Goal: Task Accomplishment & Management: Use online tool/utility

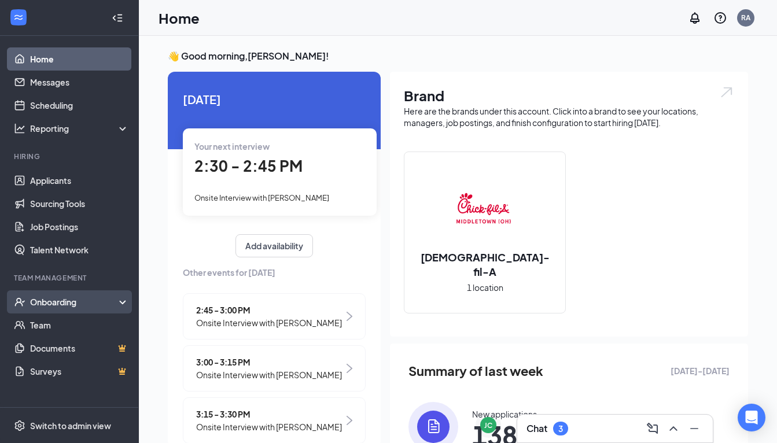
click at [65, 311] on div "Onboarding" at bounding box center [69, 301] width 139 height 23
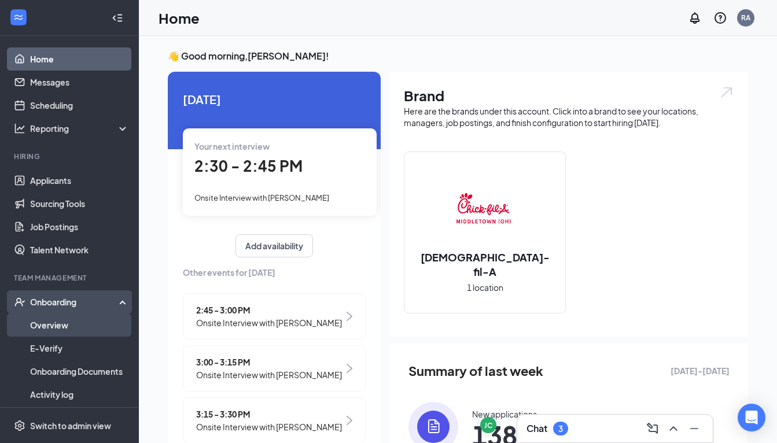
click at [64, 328] on link "Overview" at bounding box center [79, 324] width 99 height 23
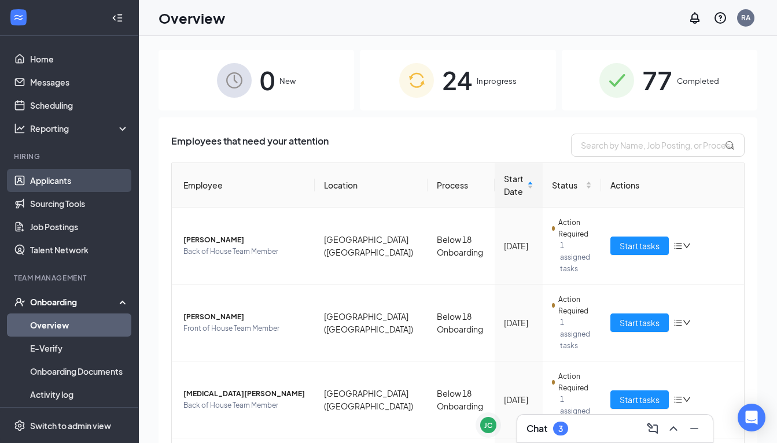
click at [72, 190] on link "Applicants" at bounding box center [79, 180] width 99 height 23
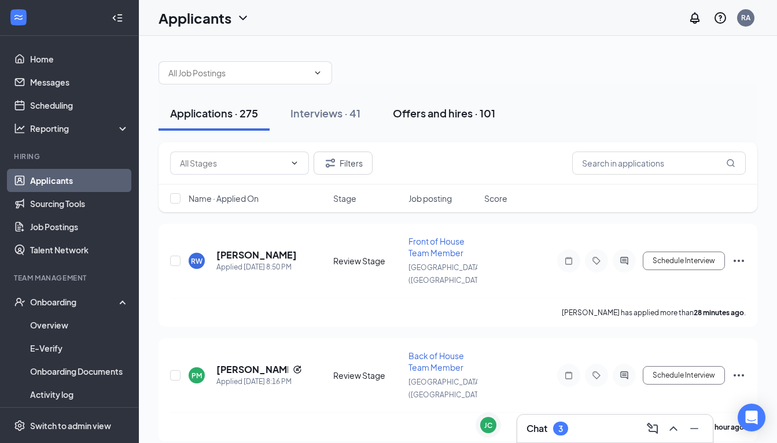
click at [444, 118] on div "Offers and hires · 101" at bounding box center [444, 113] width 102 height 14
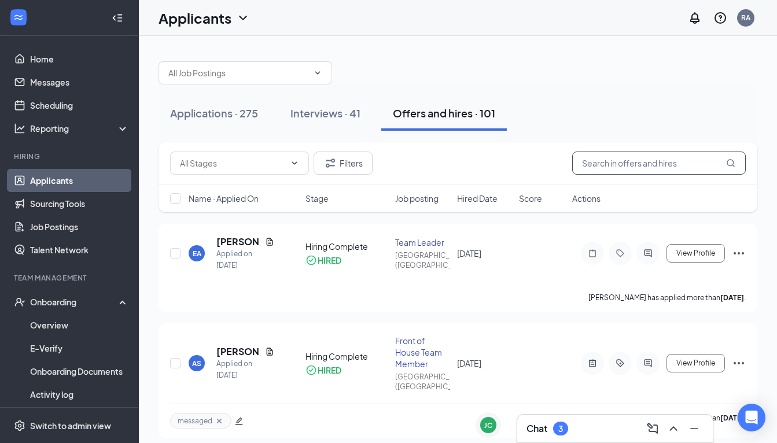
click at [628, 163] on input "text" at bounding box center [659, 163] width 174 height 23
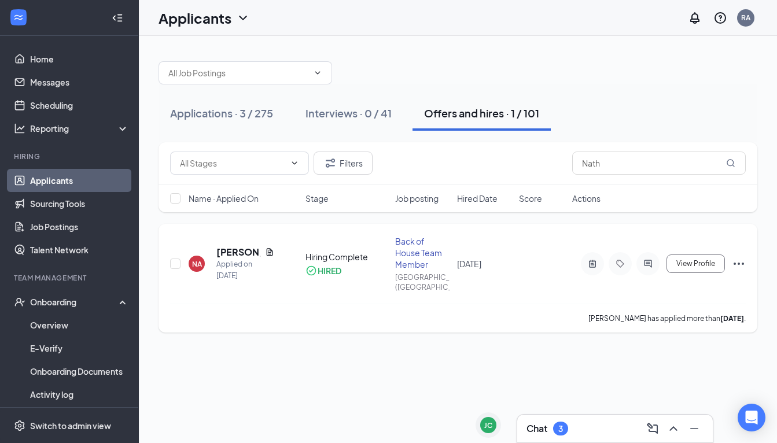
drag, startPoint x: 628, startPoint y: 163, endPoint x: 244, endPoint y: 256, distance: 394.8
click at [244, 256] on h5 "[PERSON_NAME]" at bounding box center [238, 252] width 44 height 13
click at [242, 259] on h5 "[PERSON_NAME]" at bounding box center [238, 252] width 44 height 13
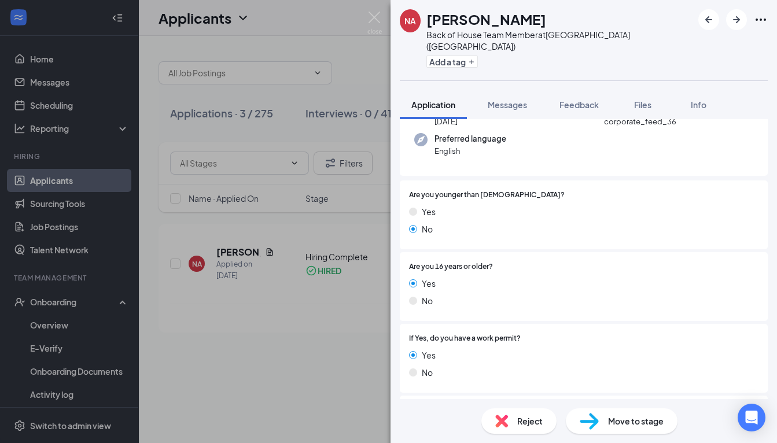
scroll to position [83, 0]
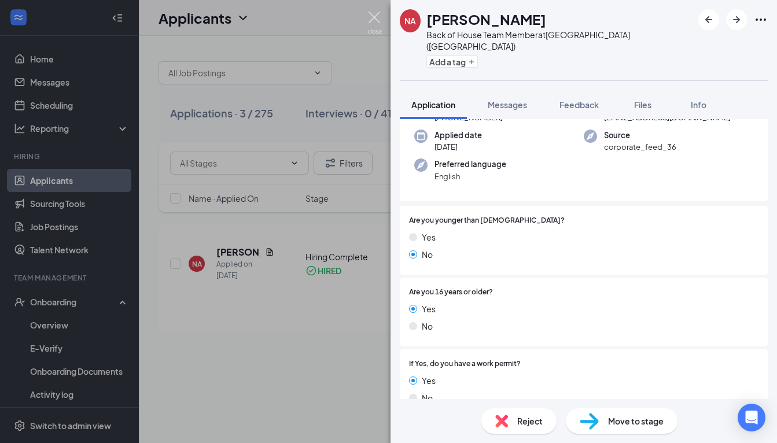
click at [378, 14] on img at bounding box center [374, 23] width 14 height 23
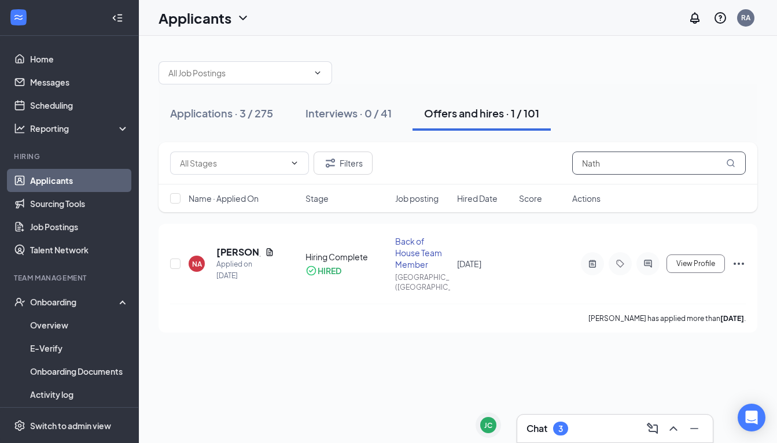
click at [605, 169] on input "Nath" at bounding box center [659, 163] width 174 height 23
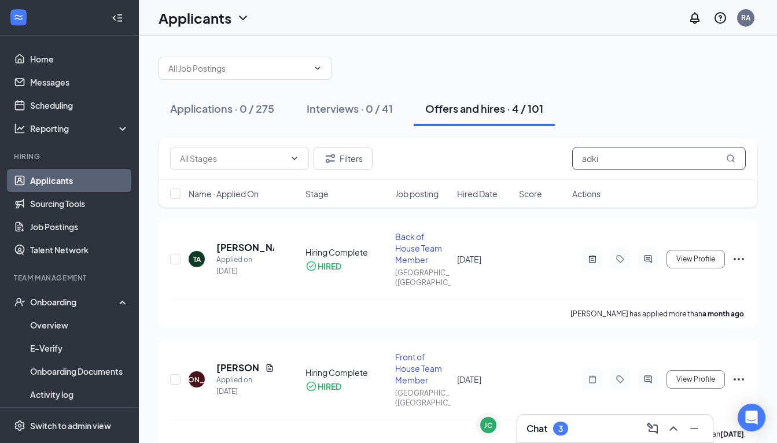
scroll to position [4, 0]
type input "a"
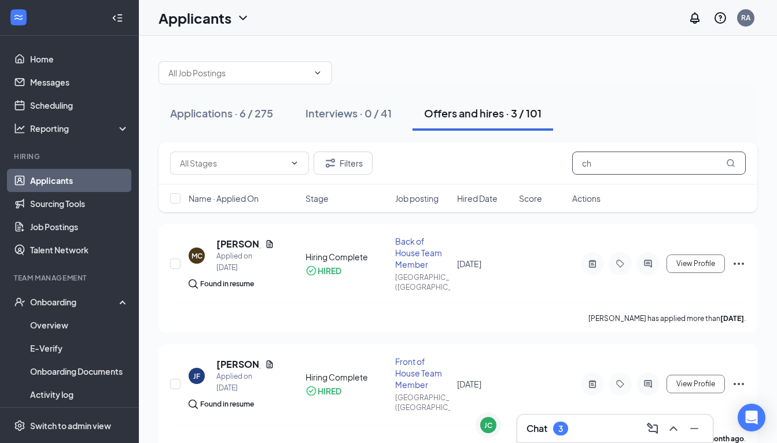
type input "c"
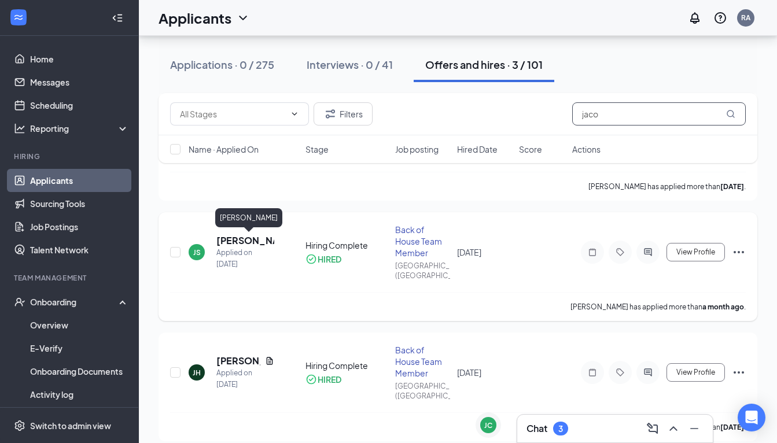
scroll to position [134, 0]
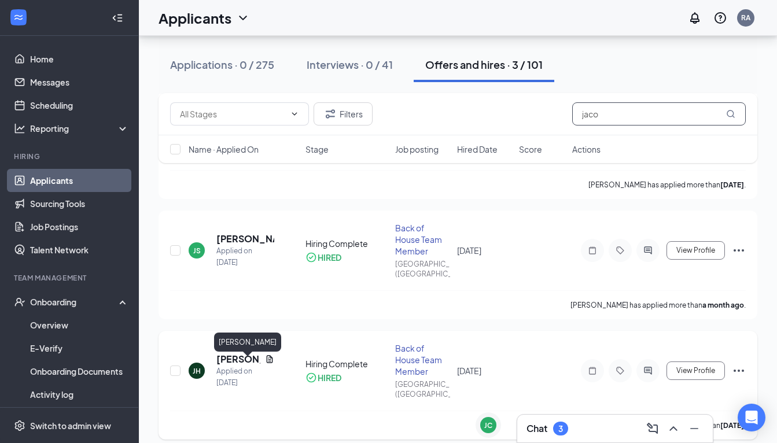
type input "jaco"
click at [232, 359] on h5 "[PERSON_NAME]" at bounding box center [238, 359] width 44 height 13
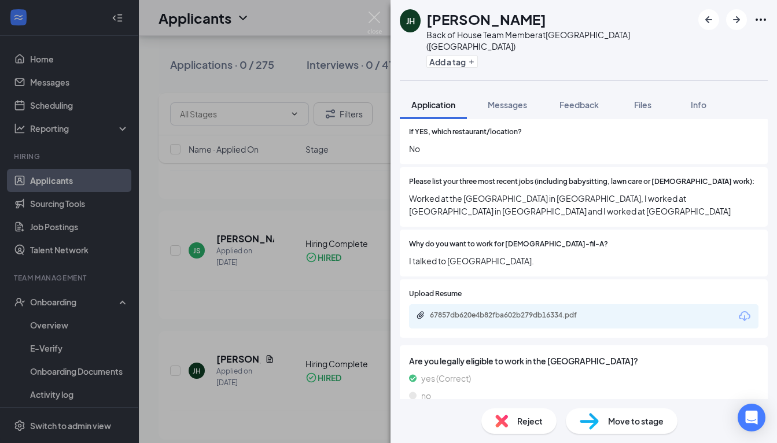
scroll to position [467, 0]
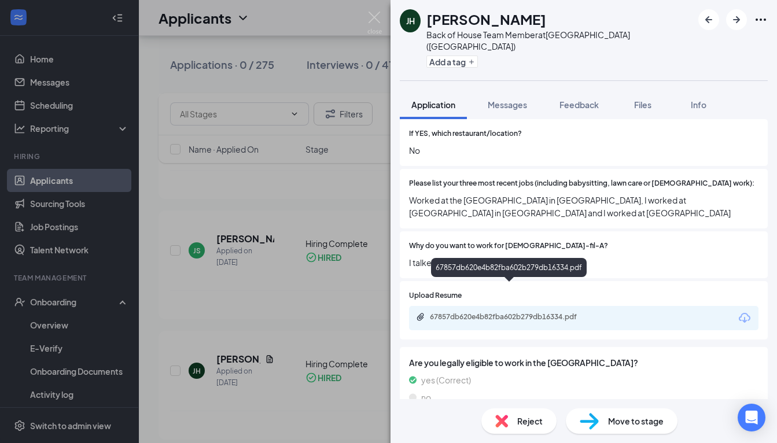
click at [534, 312] on div "67857db620e4b82fba602b279db16334.pdf" at bounding box center [511, 316] width 162 height 9
